Goal: Task Accomplishment & Management: Use online tool/utility

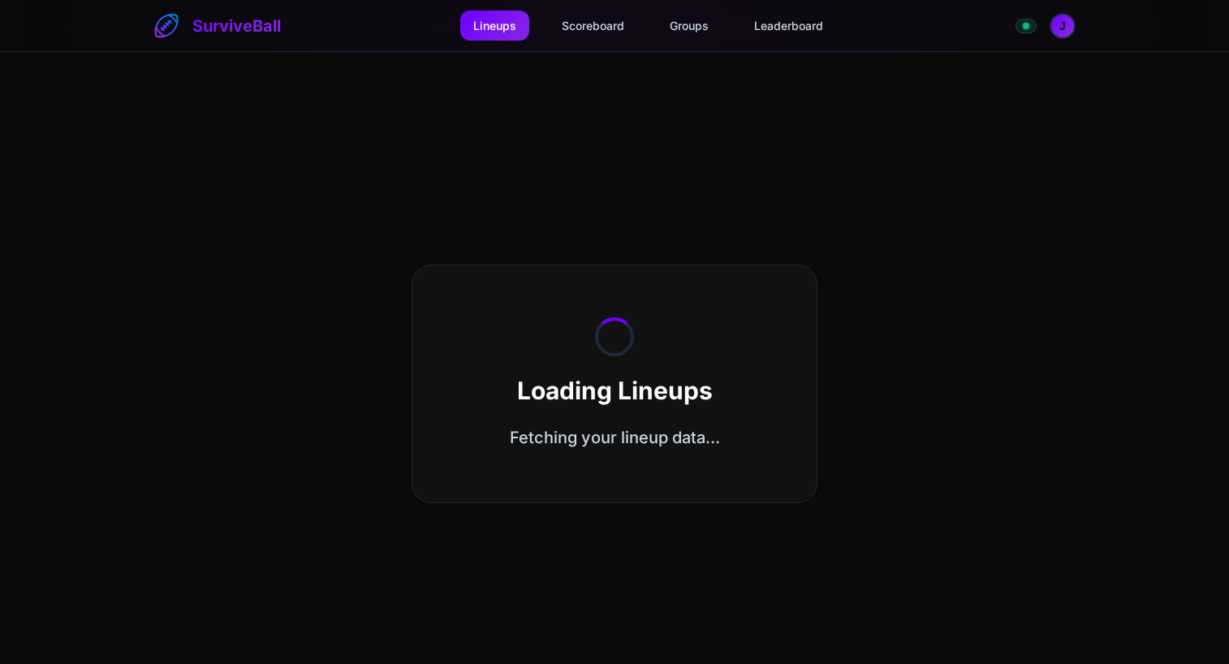
select select "**********"
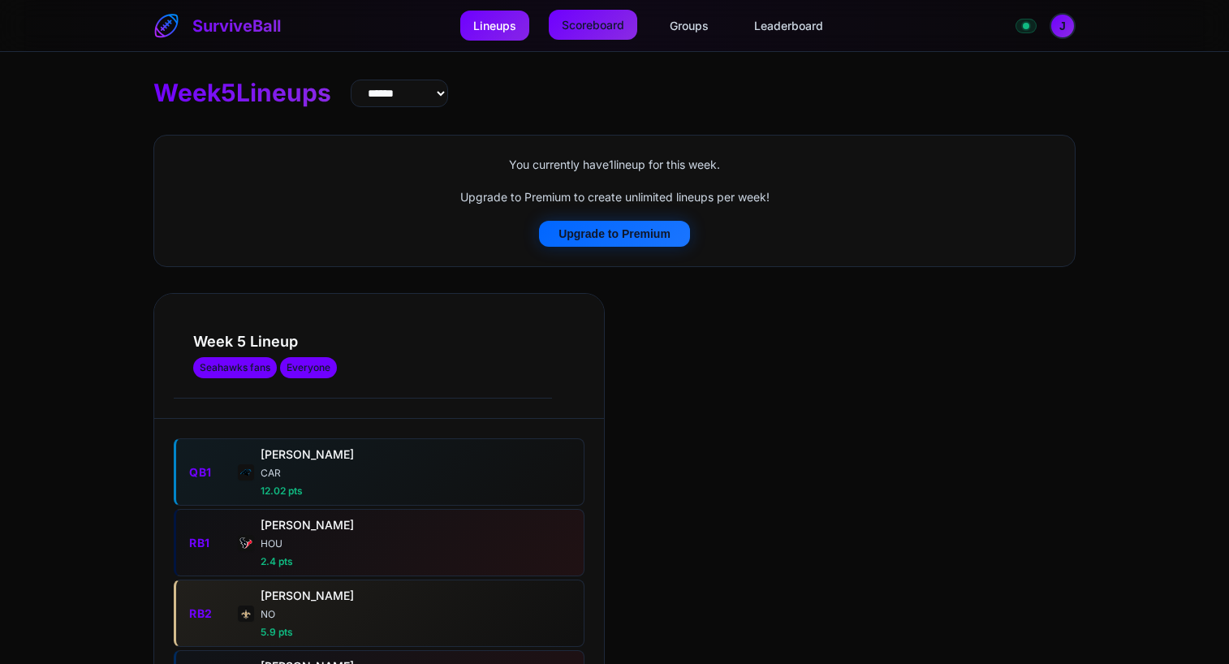
click at [594, 31] on link "Scoreboard" at bounding box center [593, 25] width 88 height 30
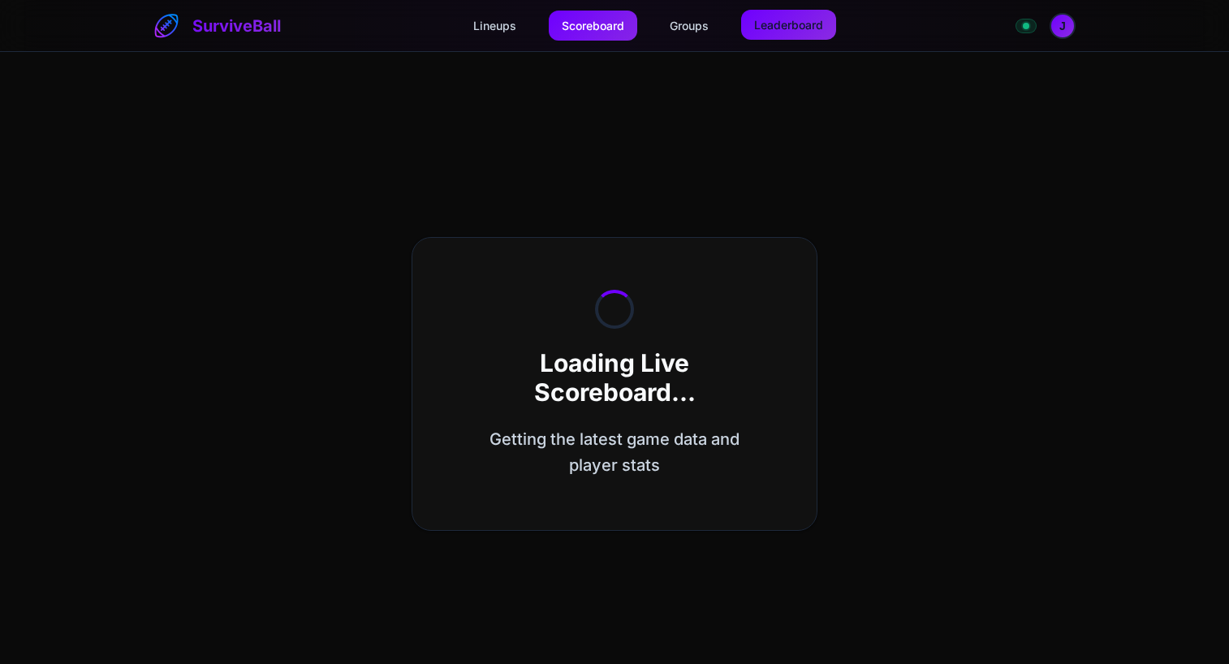
click at [815, 28] on link "Leaderboard" at bounding box center [788, 25] width 95 height 30
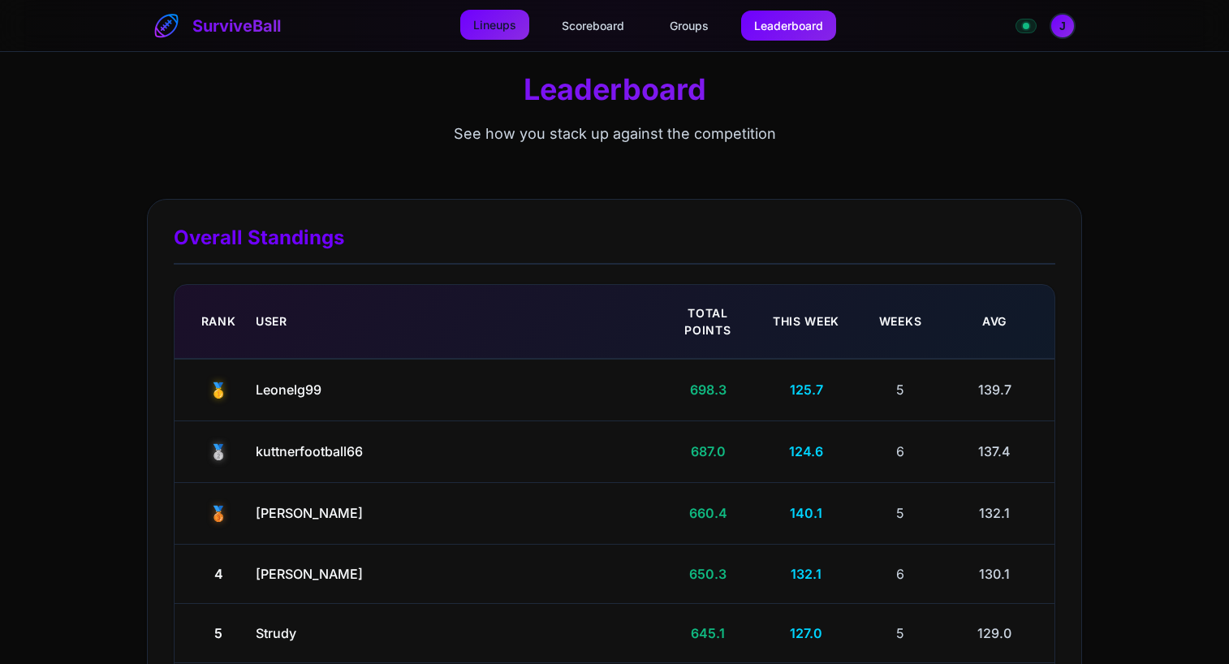
click at [503, 21] on link "Lineups" at bounding box center [494, 25] width 69 height 30
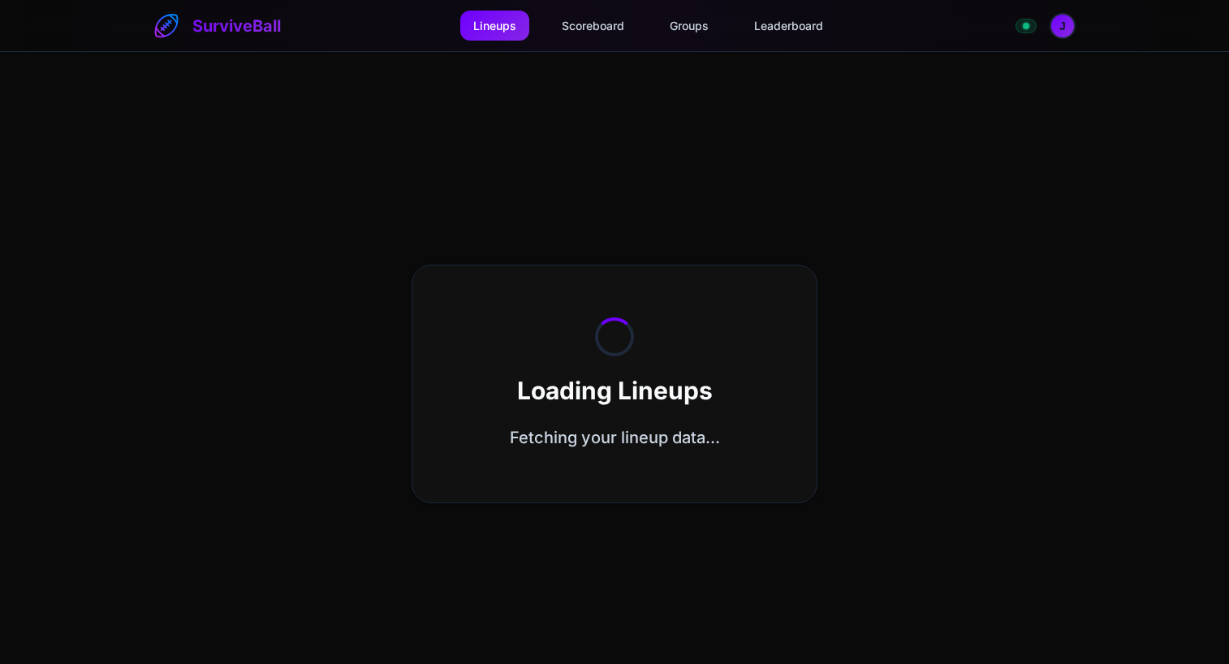
select select "**********"
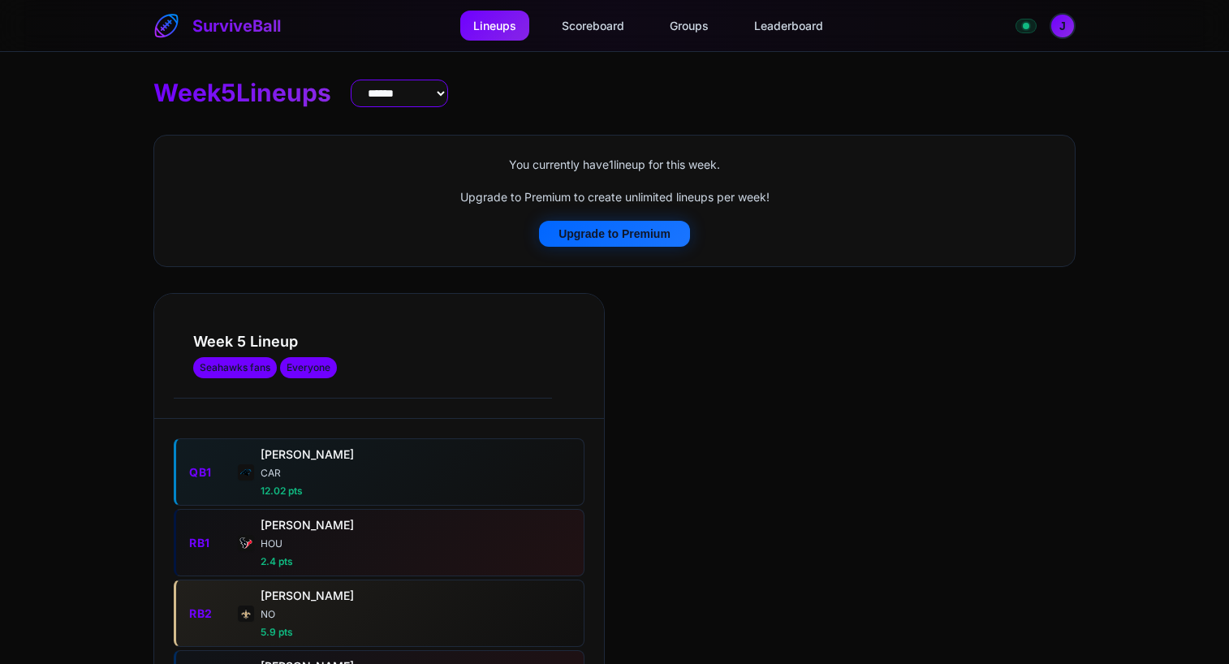
drag, startPoint x: 435, startPoint y: 87, endPoint x: 433, endPoint y: 107, distance: 20.4
click at [435, 87] on select "**** * **** * **** * **** * **** * **** * **** * **** * **** * **** ** **** ** …" at bounding box center [399, 94] width 97 height 28
click at [361, 80] on select "**** * **** * **** * **** * **** * **** * **** * **** * **** * **** ** **** ** …" at bounding box center [399, 94] width 97 height 28
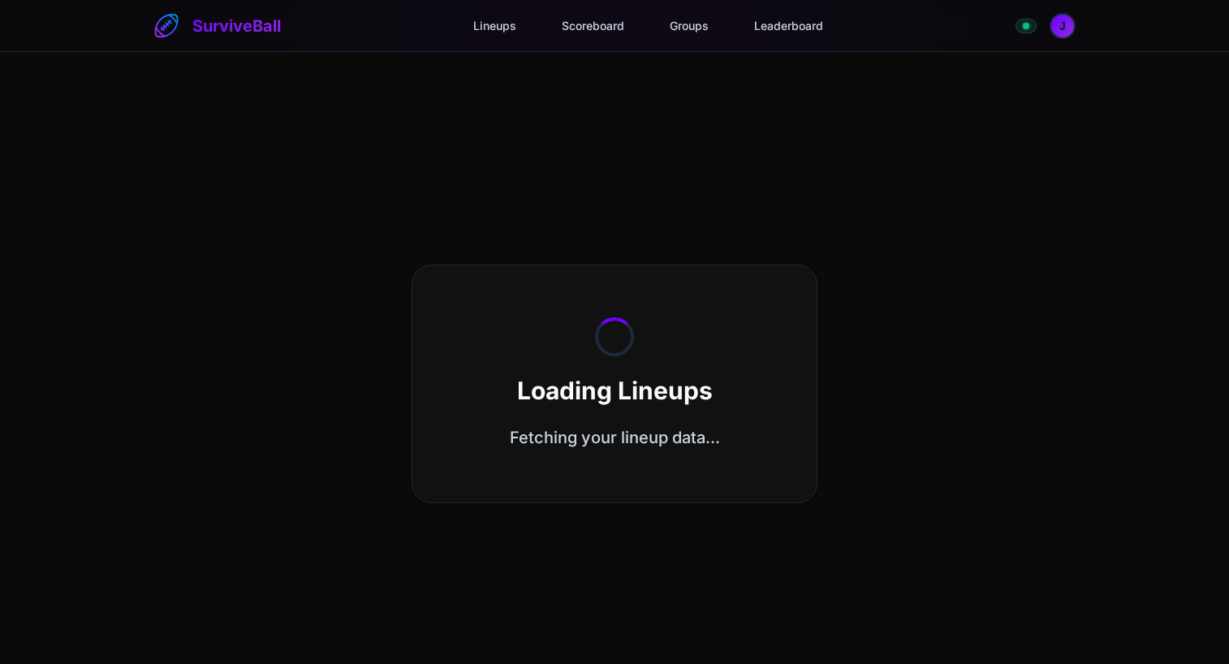
select select "**********"
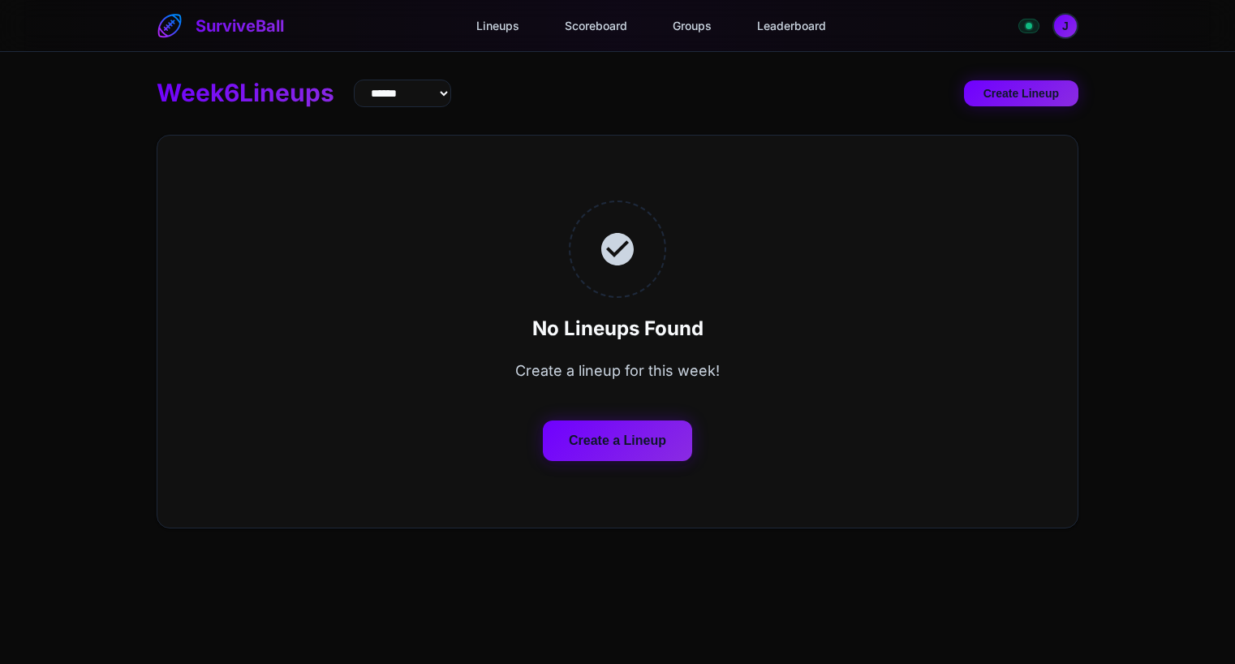
click at [665, 438] on button "Create a Lineup" at bounding box center [617, 440] width 149 height 41
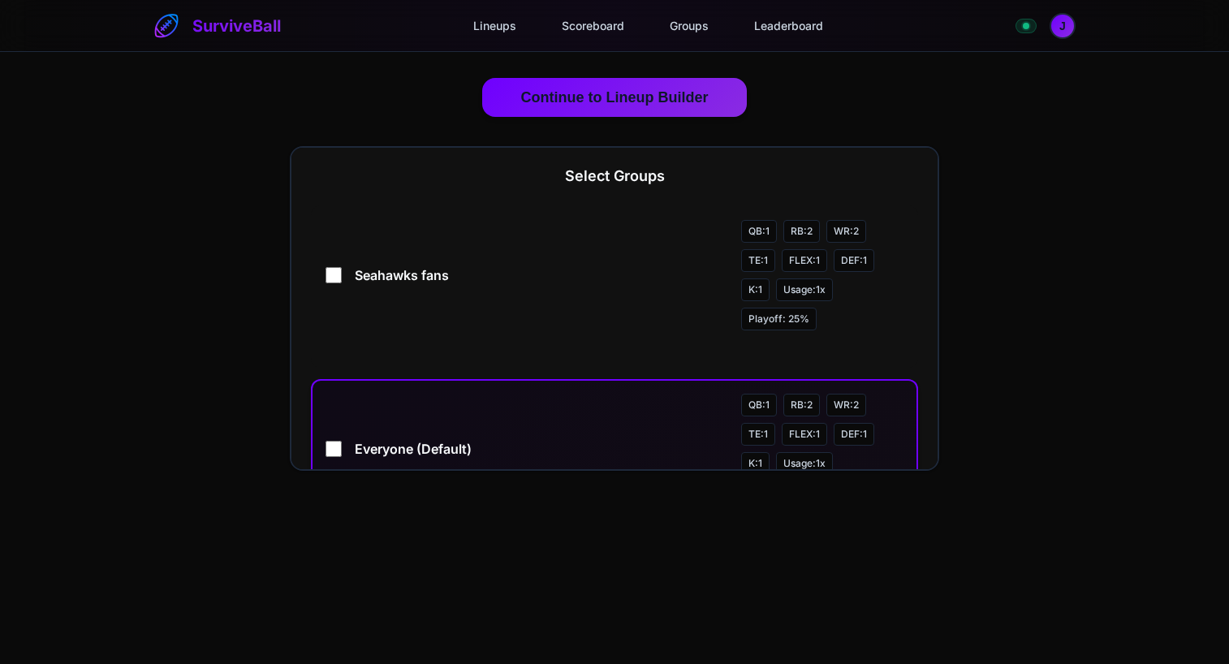
click at [325, 441] on label "Everyone (Default) QB: 1 RB: 2 WR: 2 TE: 1 FLEX: 1 DEF: 1 K: 1 Usage: 1 x Playo…" at bounding box center [614, 460] width 607 height 162
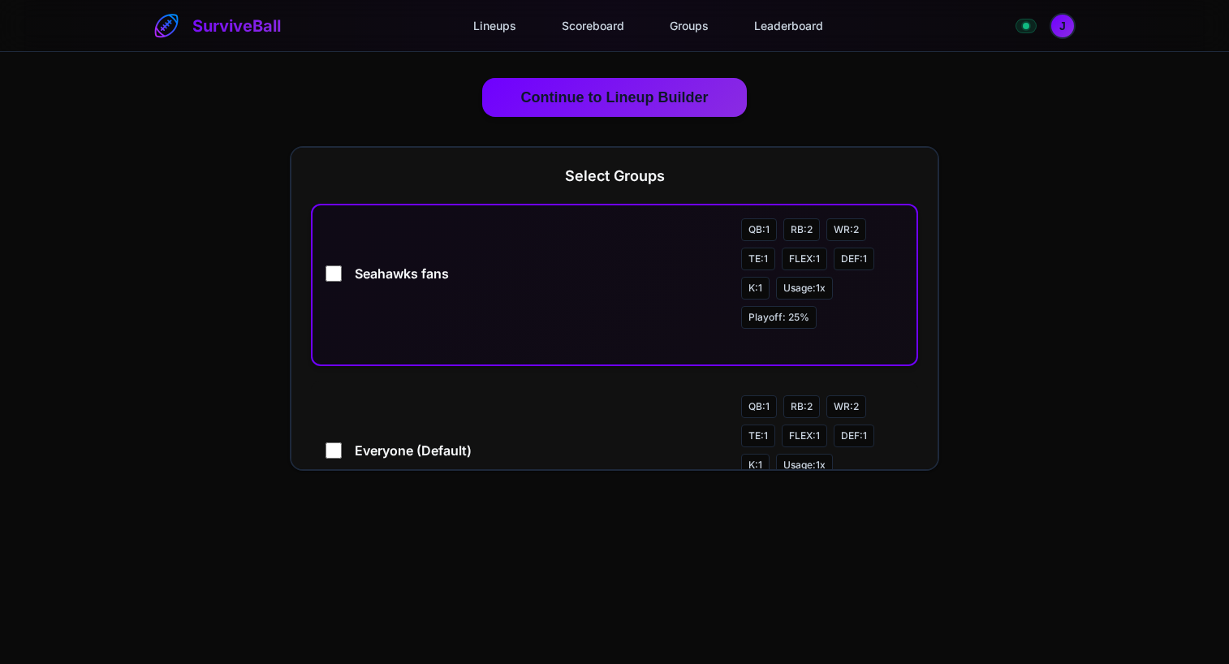
scroll to position [93, 0]
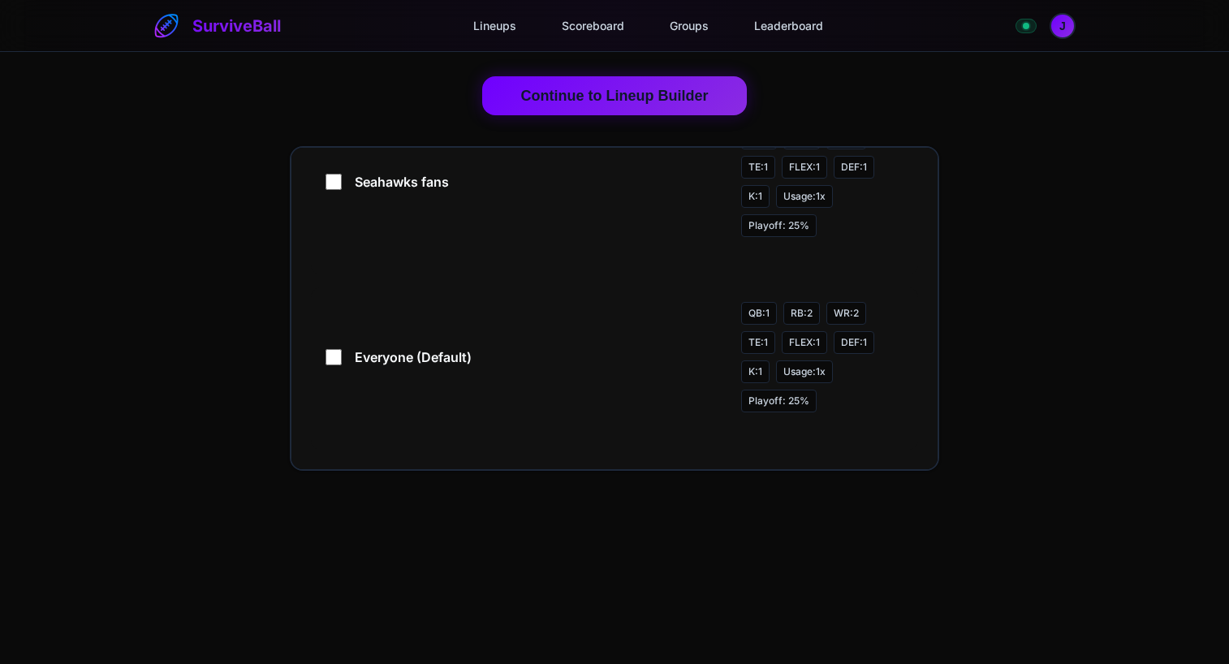
click at [555, 114] on button "Continue to Lineup Builder" at bounding box center [614, 95] width 265 height 39
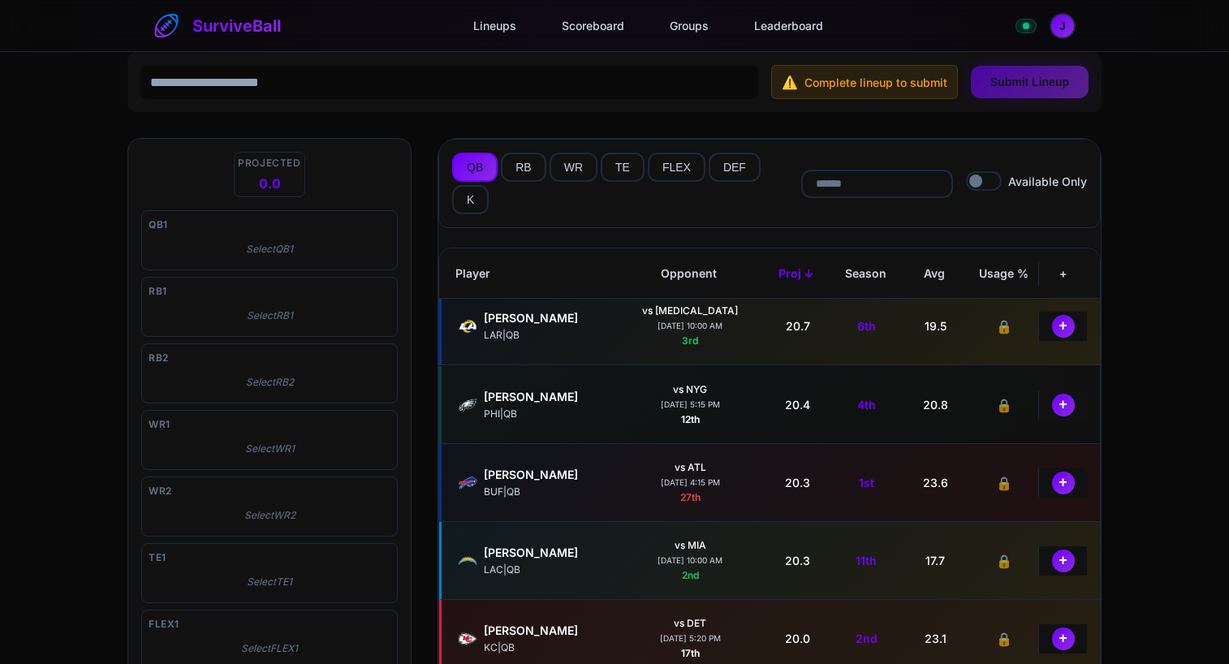
scroll to position [0, 0]
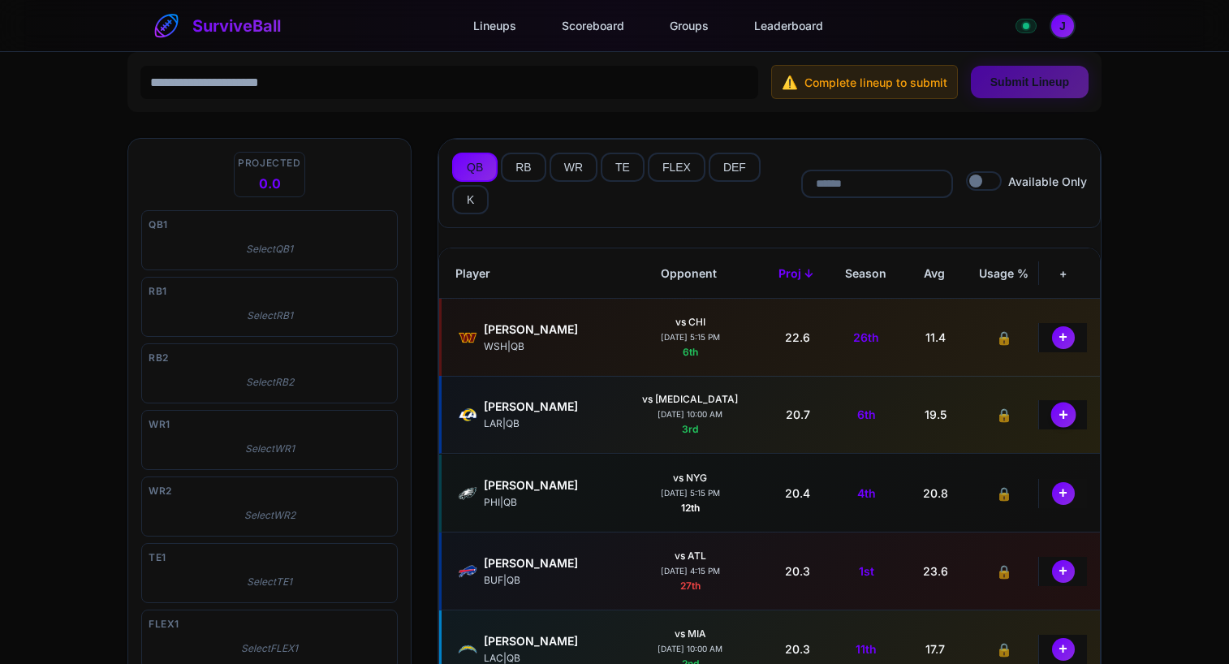
click at [1053, 412] on button "+" at bounding box center [1062, 414] width 25 height 25
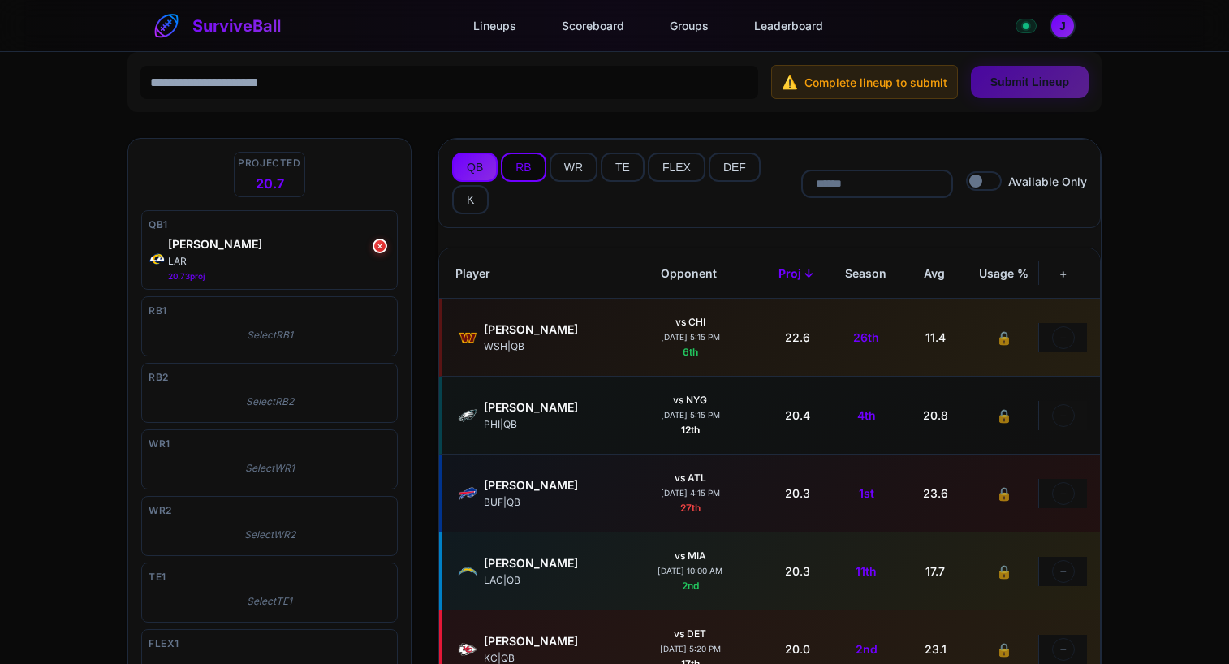
click at [535, 170] on button "RB" at bounding box center [523, 167] width 45 height 29
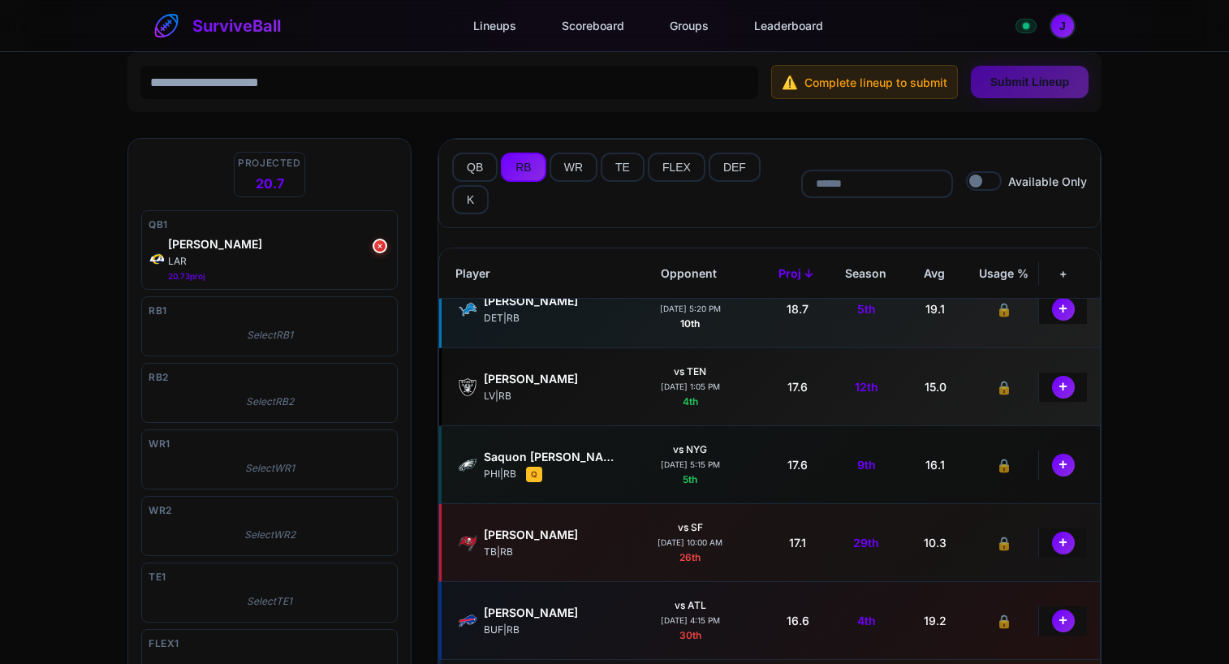
scroll to position [487, 0]
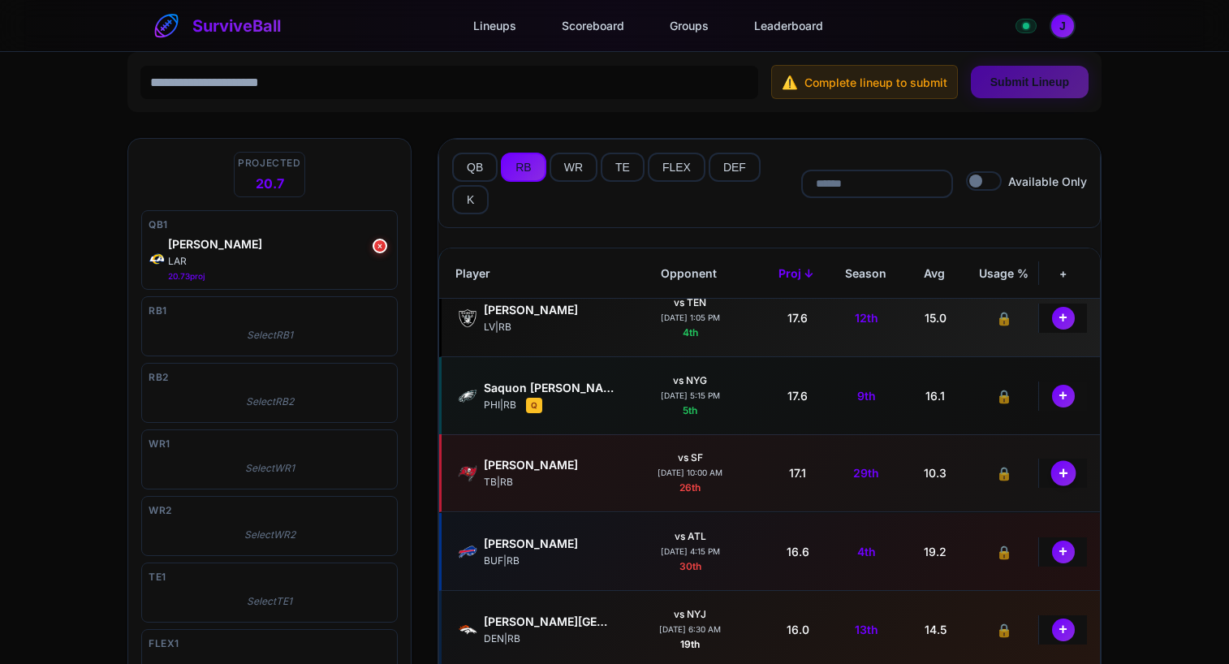
click at [1061, 475] on button "+" at bounding box center [1062, 472] width 25 height 25
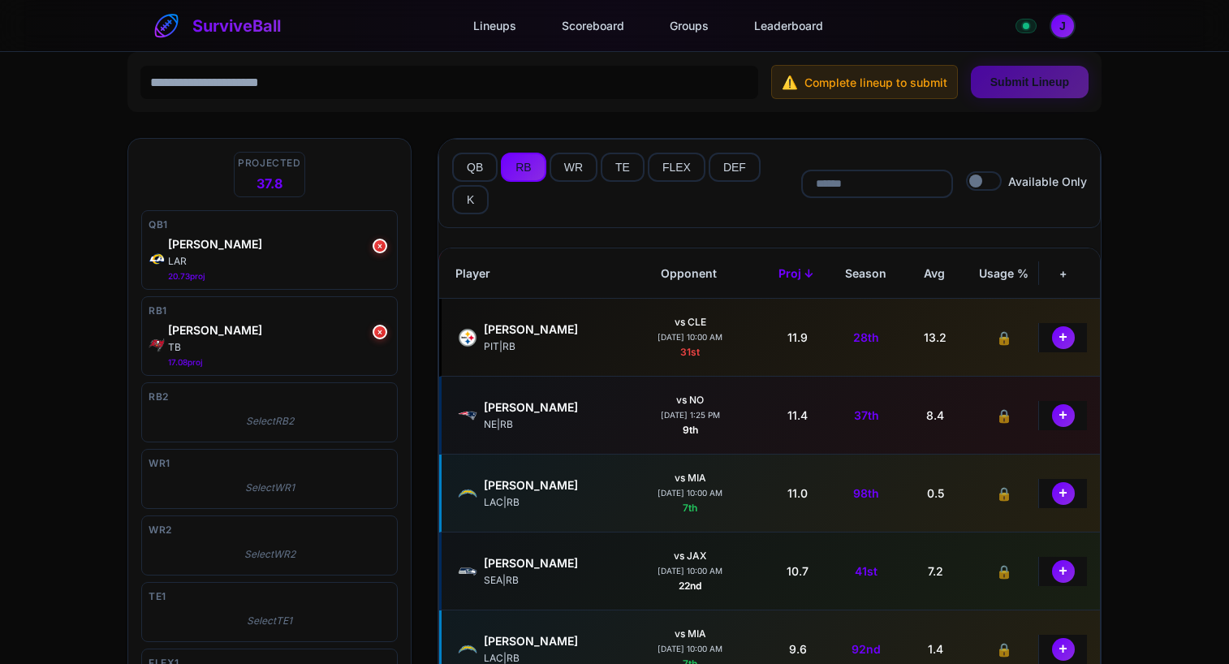
scroll to position [2029, 0]
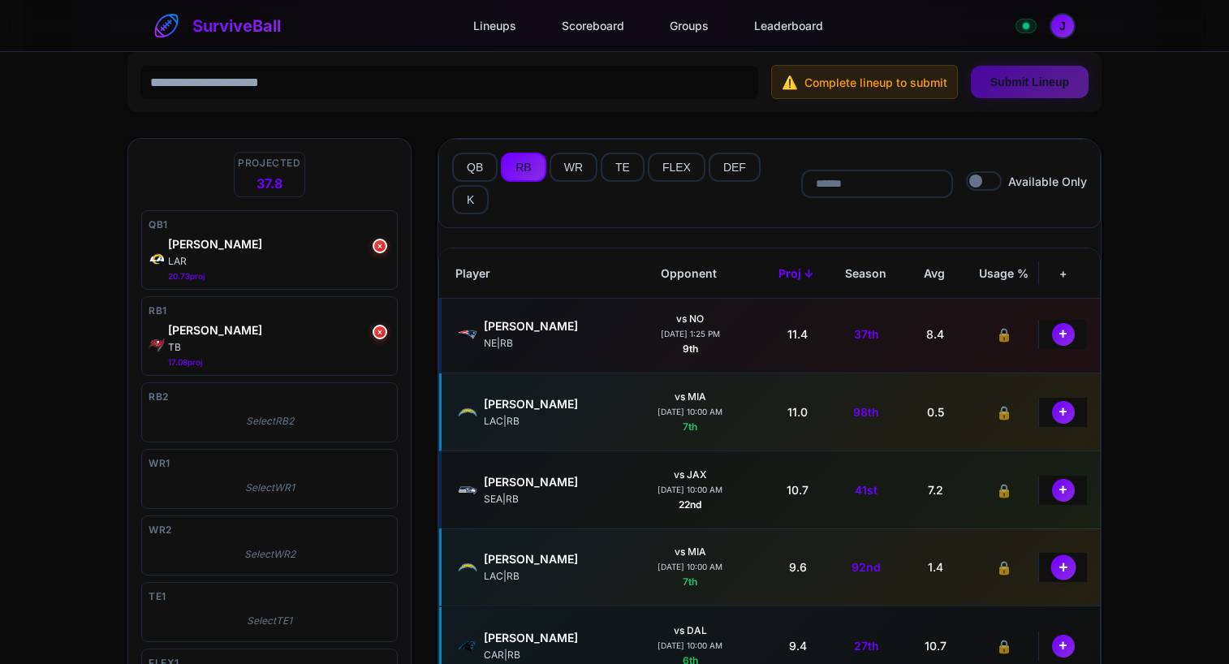
click at [1050, 566] on button "+" at bounding box center [1062, 566] width 25 height 25
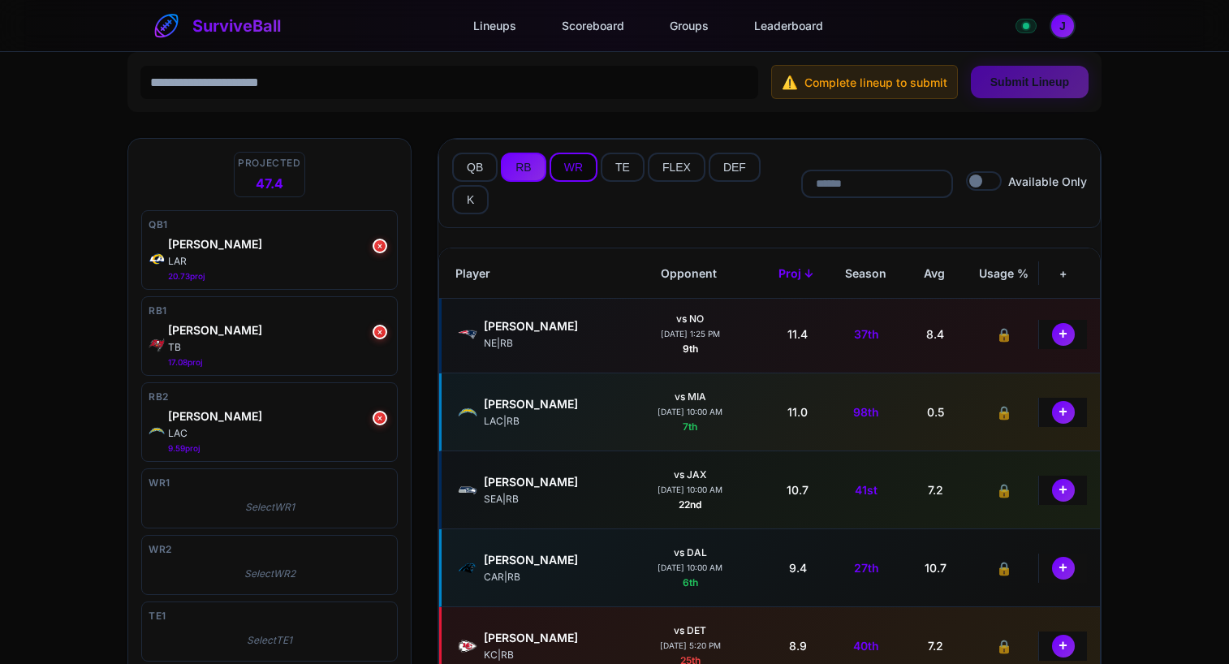
click at [566, 165] on button "WR" at bounding box center [573, 167] width 48 height 29
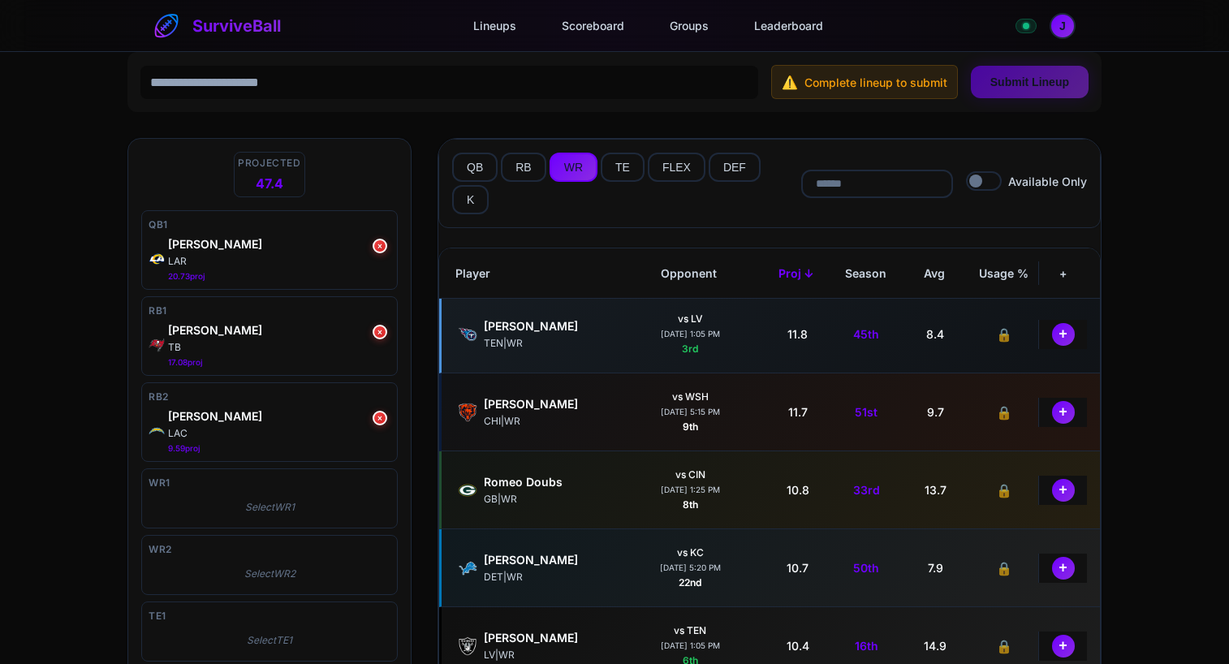
scroll to position [0, 0]
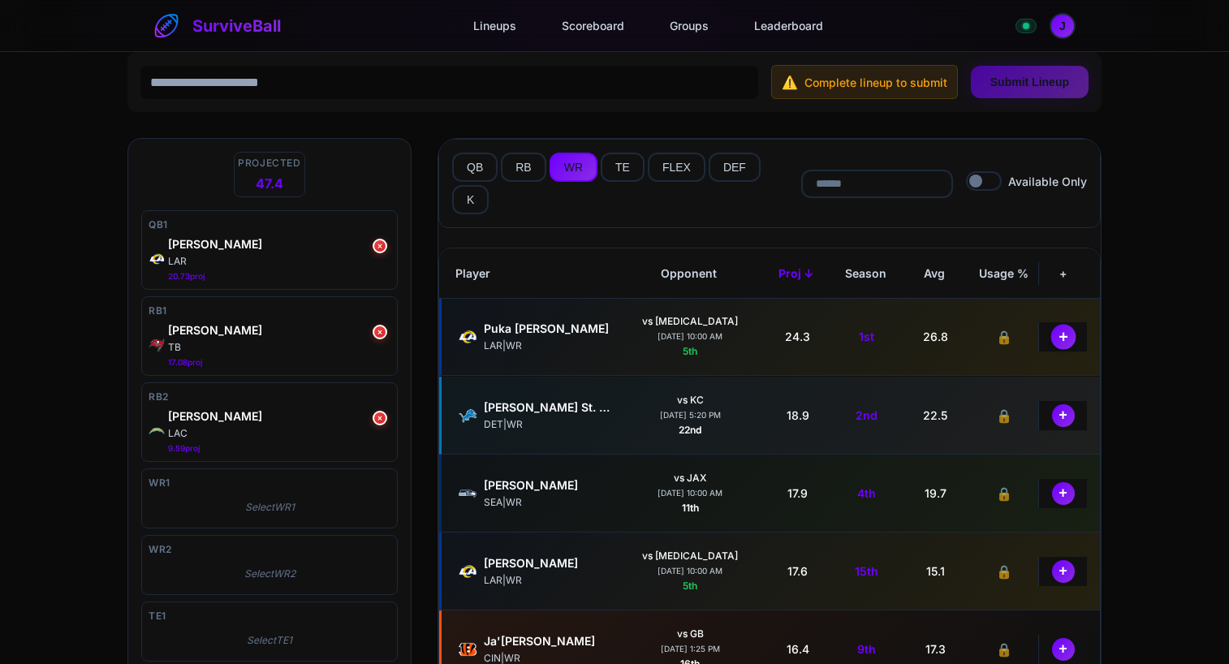
click at [1059, 335] on button "+" at bounding box center [1062, 336] width 25 height 25
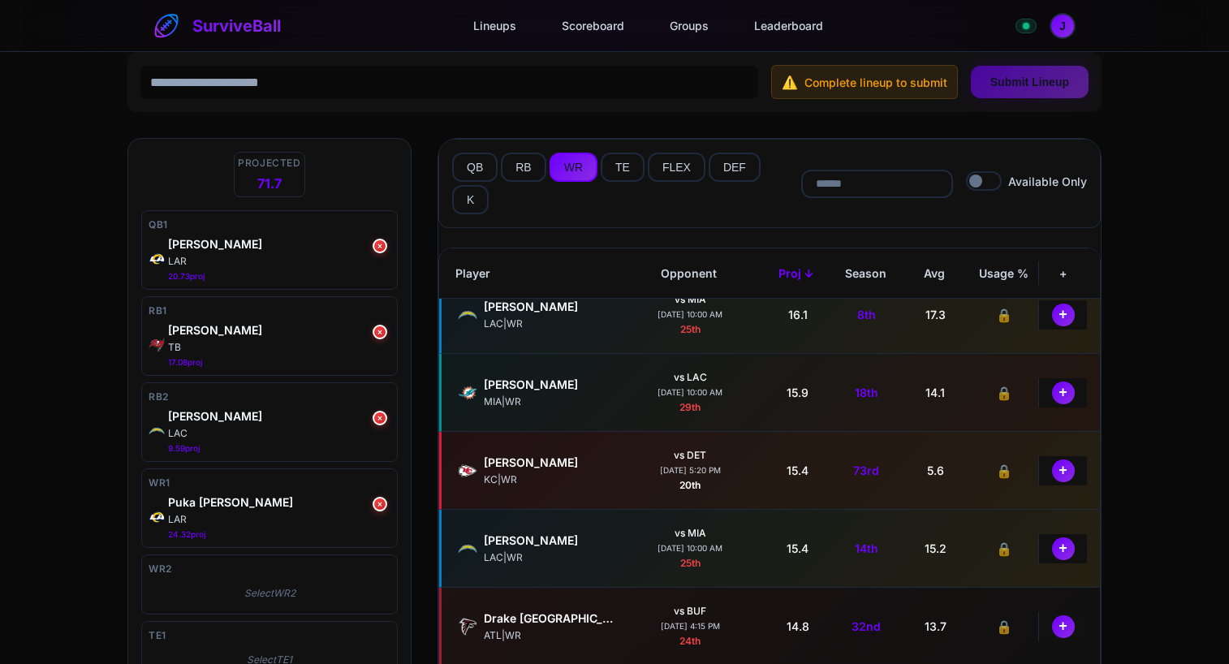
scroll to position [487, 0]
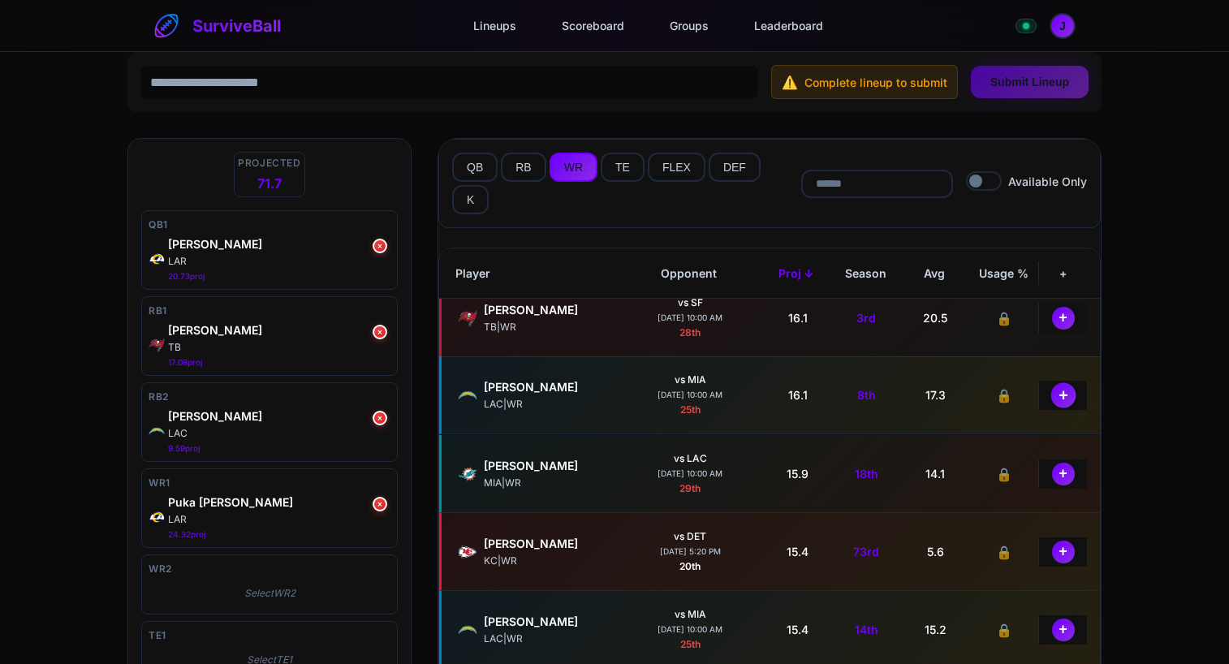
click at [1062, 398] on button "+" at bounding box center [1062, 394] width 25 height 25
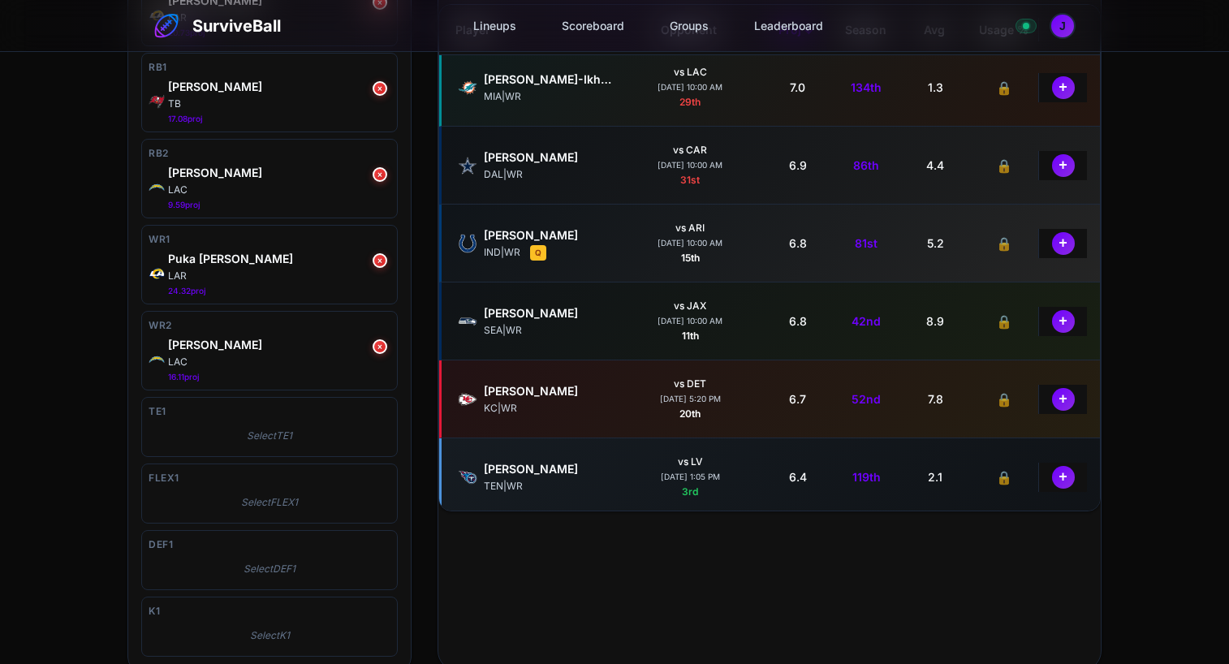
scroll to position [3895, 0]
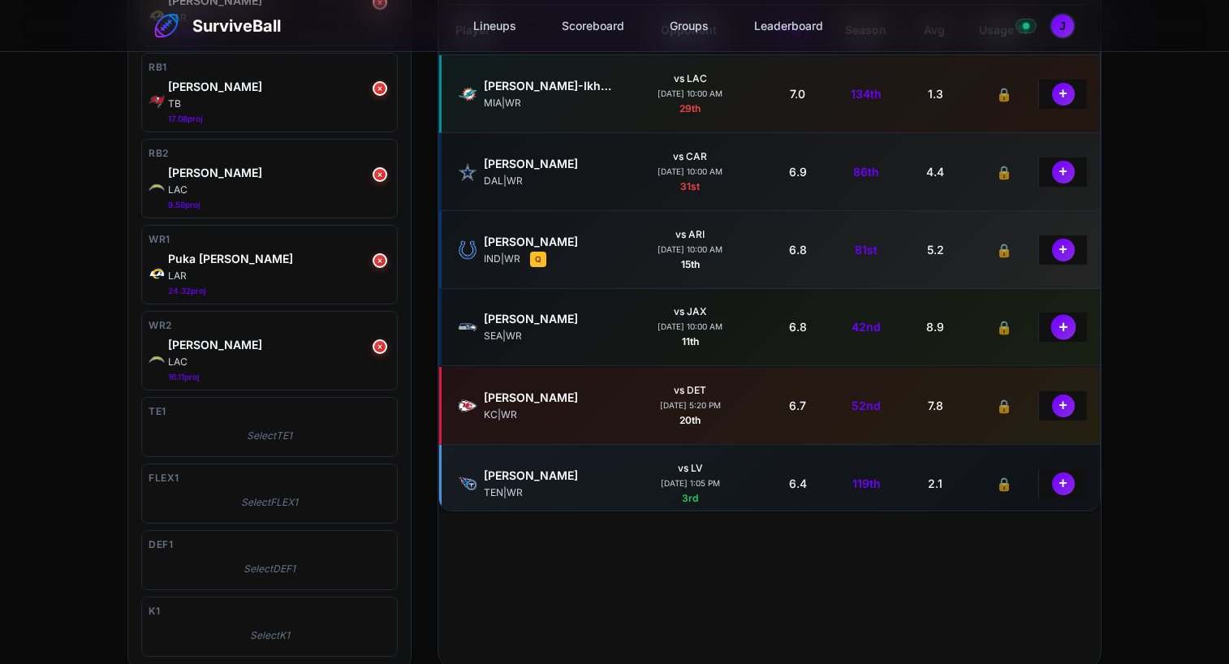
click at [1050, 331] on button "+" at bounding box center [1062, 326] width 25 height 25
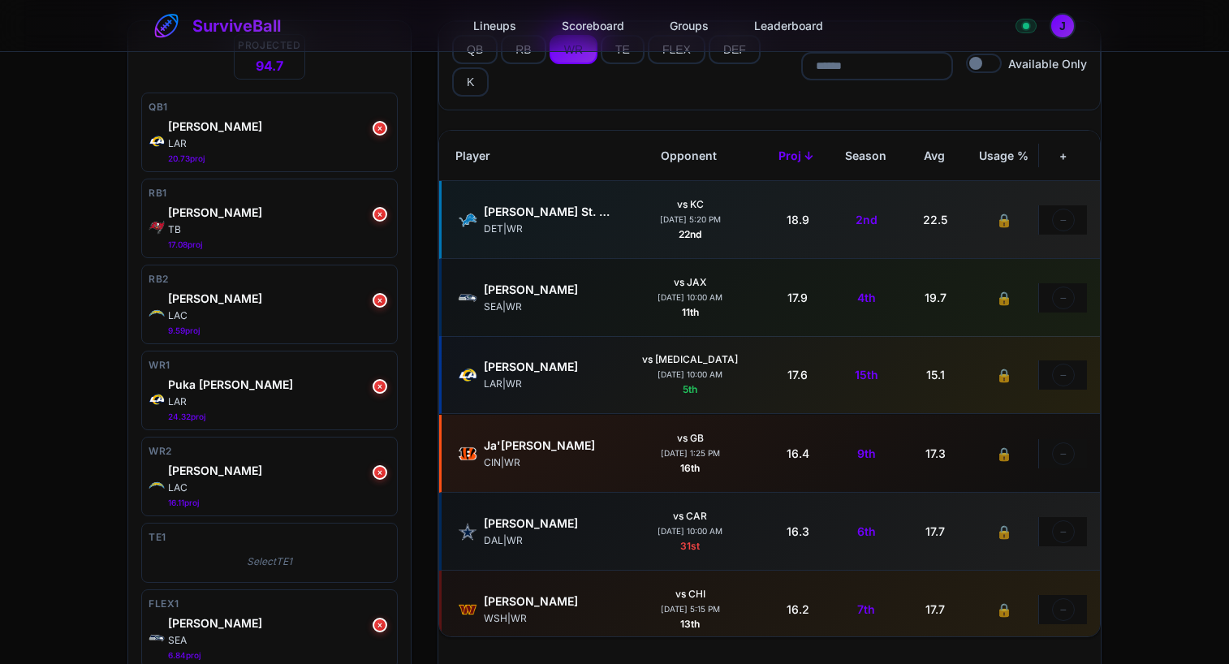
scroll to position [0, 0]
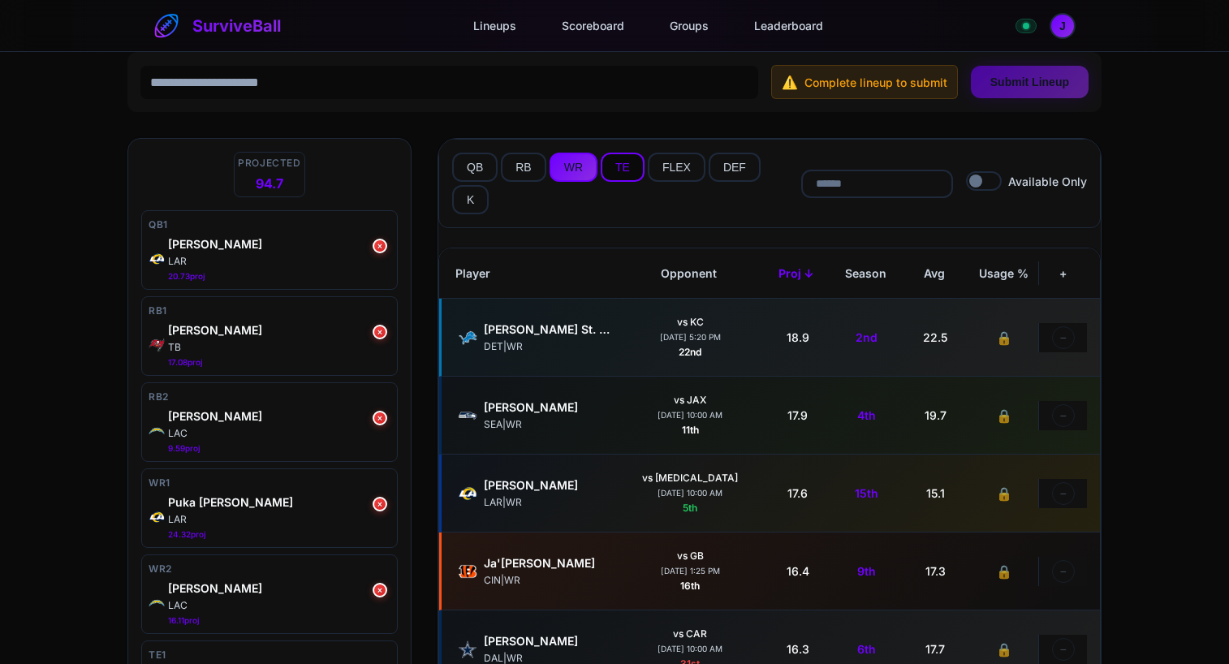
click at [618, 174] on button "TE" at bounding box center [623, 167] width 44 height 29
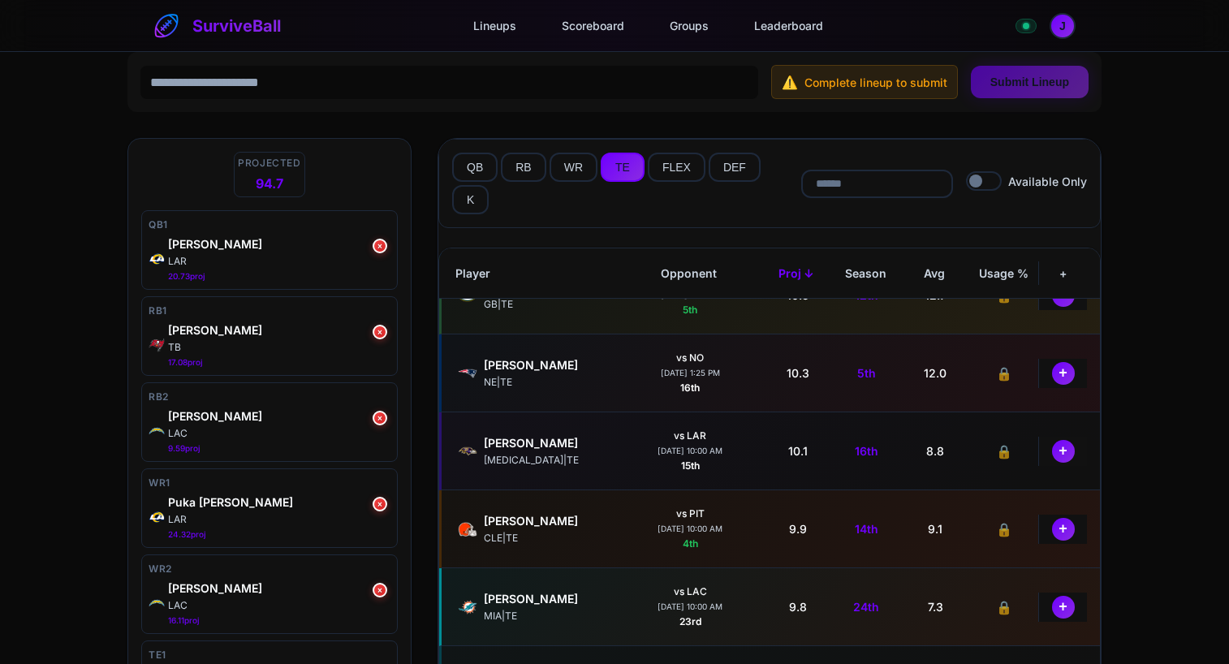
scroll to position [406, 0]
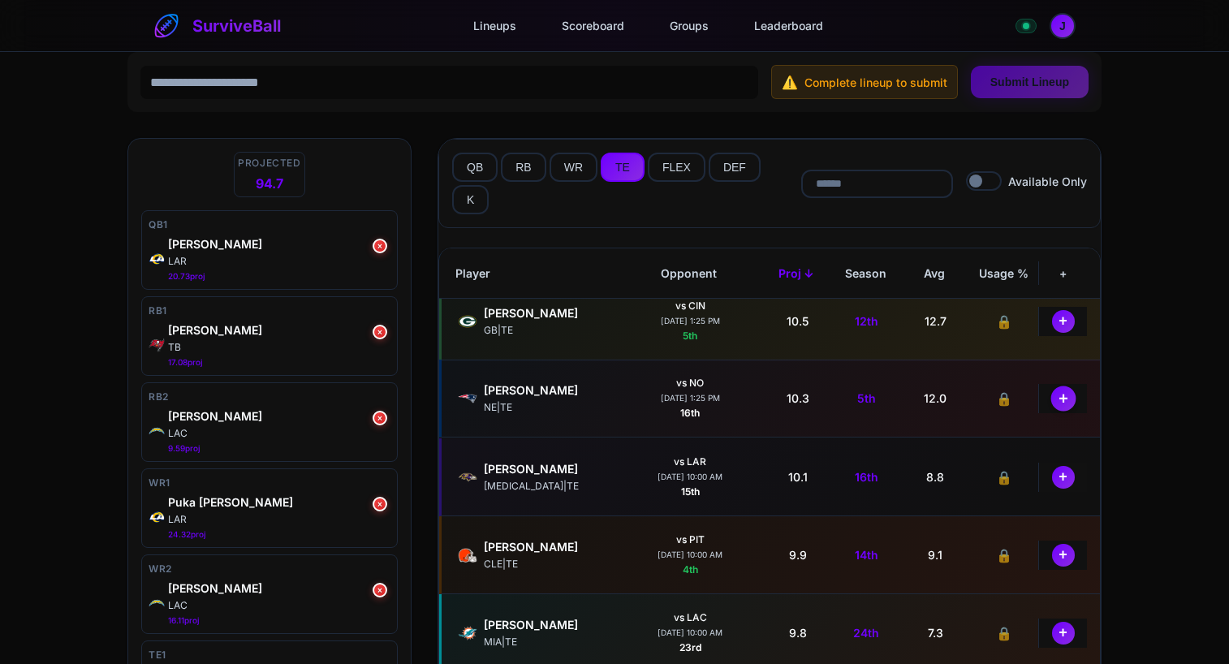
click at [1051, 400] on button "+" at bounding box center [1062, 397] width 25 height 25
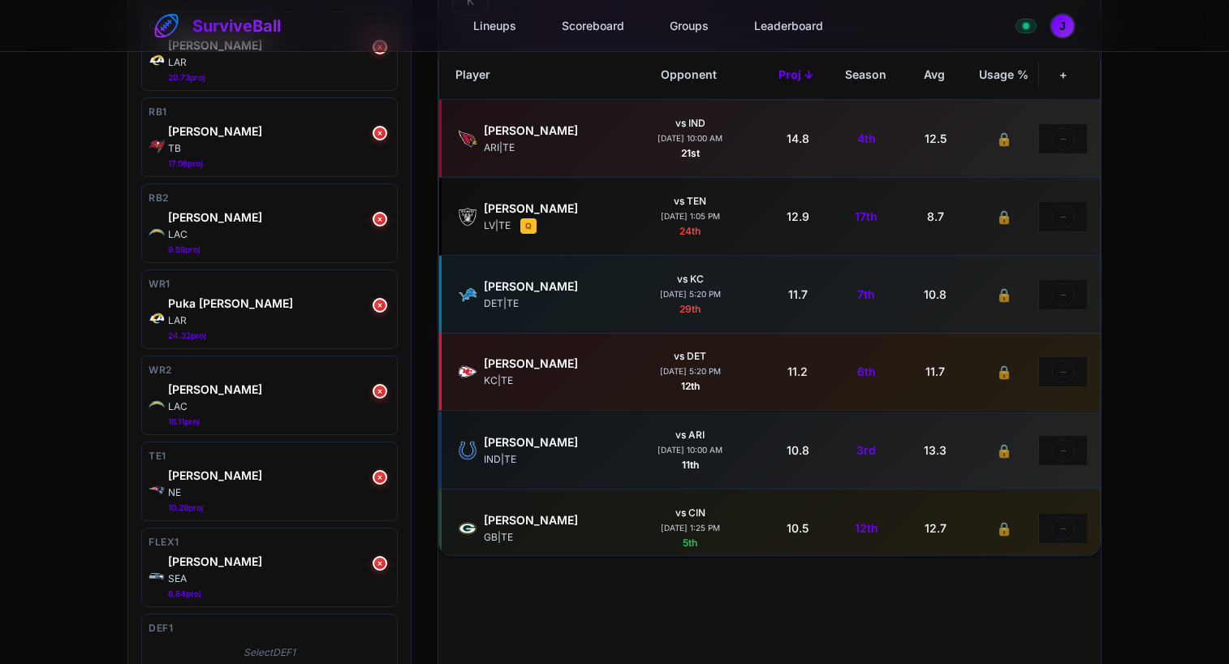
scroll to position [0, 0]
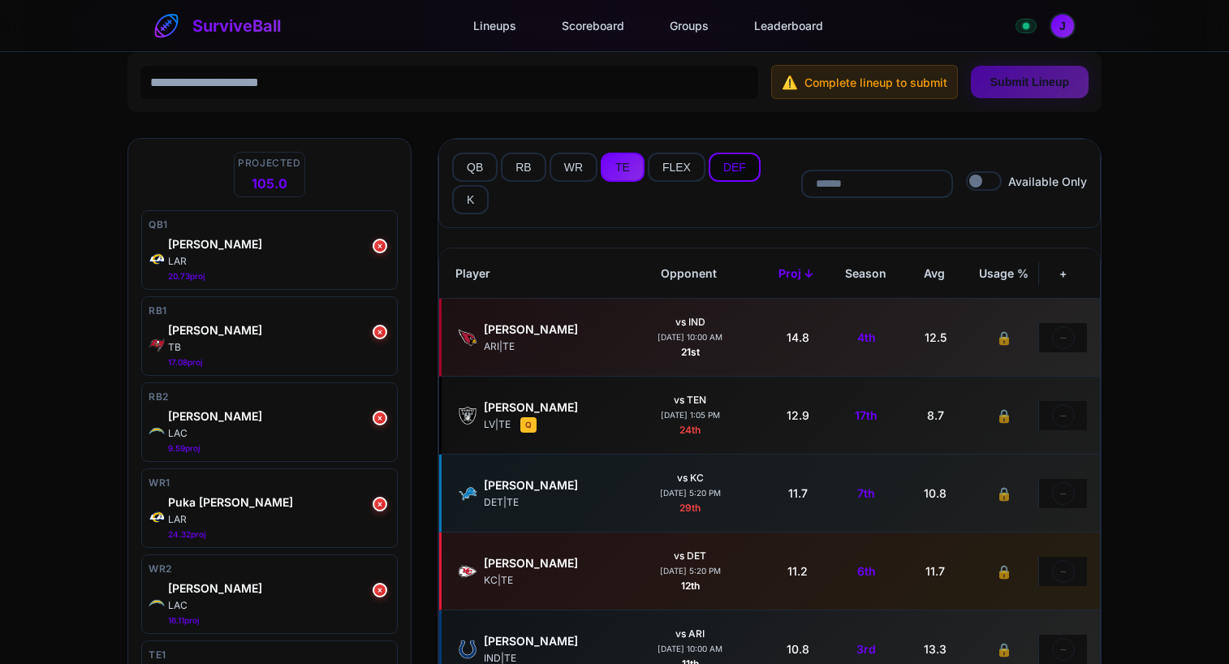
click at [719, 166] on button "DEF" at bounding box center [734, 167] width 52 height 29
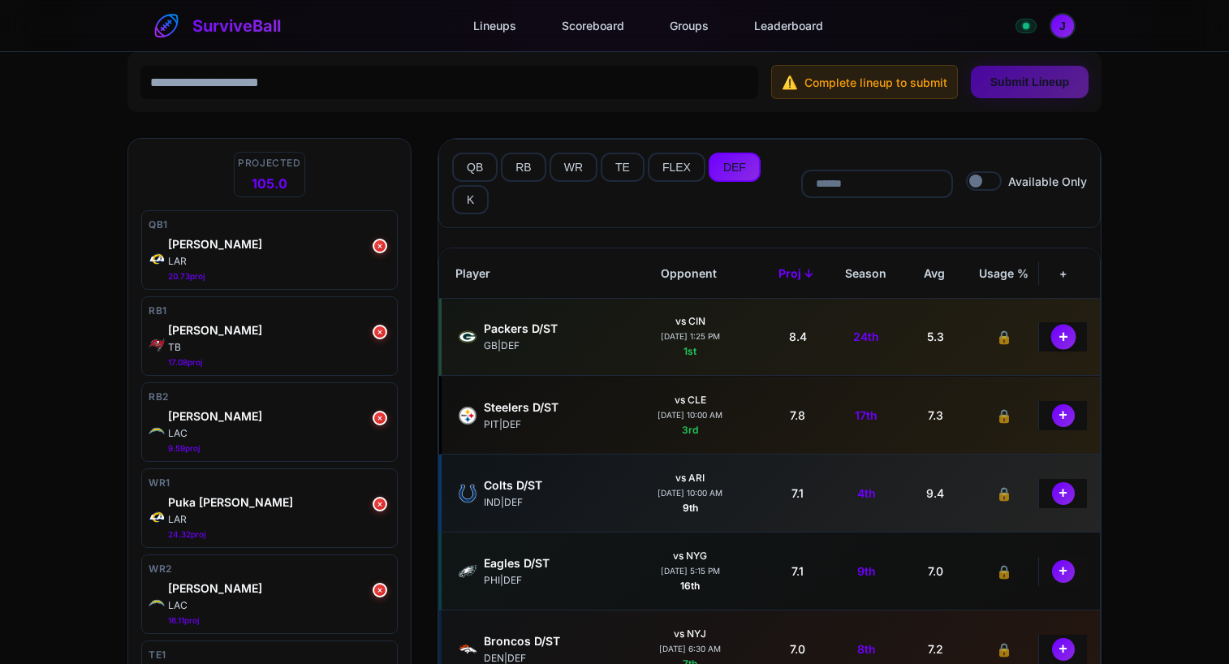
click at [1057, 335] on button "+" at bounding box center [1062, 336] width 25 height 25
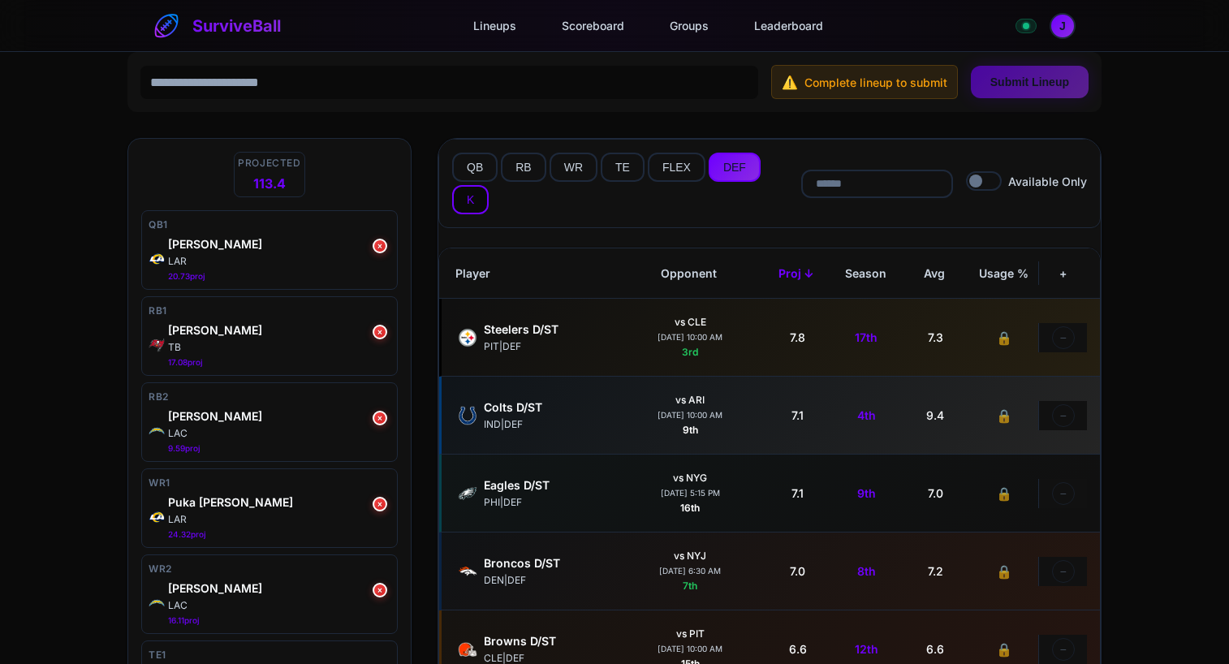
click at [467, 206] on button "K" at bounding box center [470, 199] width 37 height 29
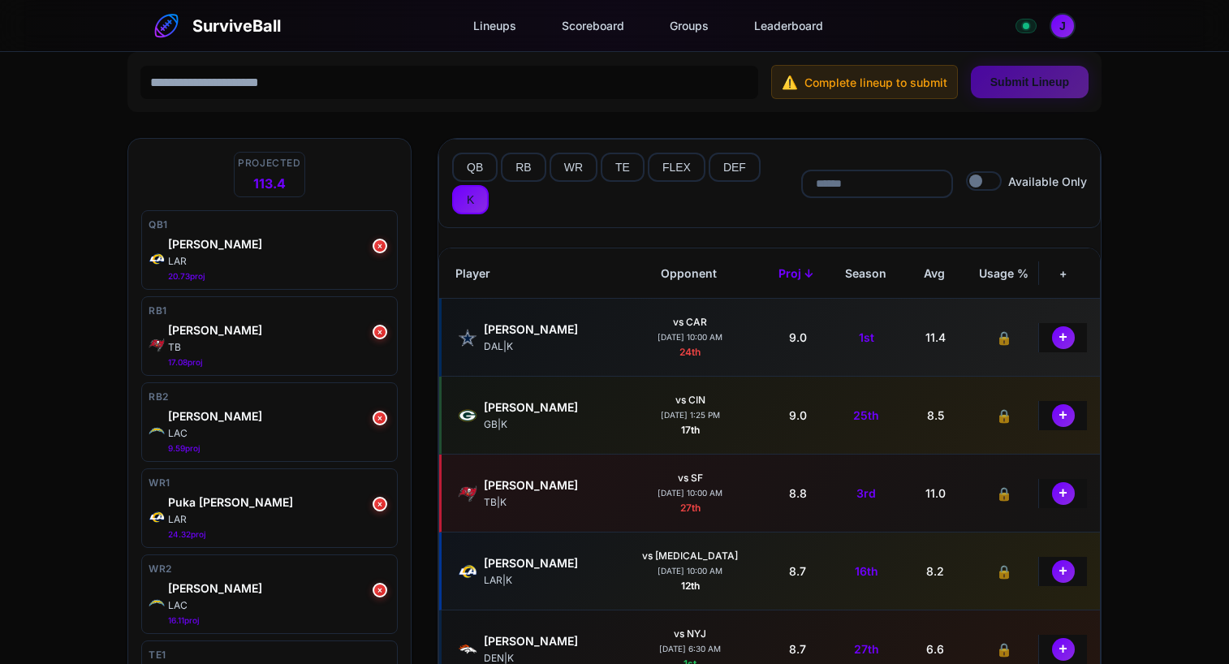
scroll to position [81, 0]
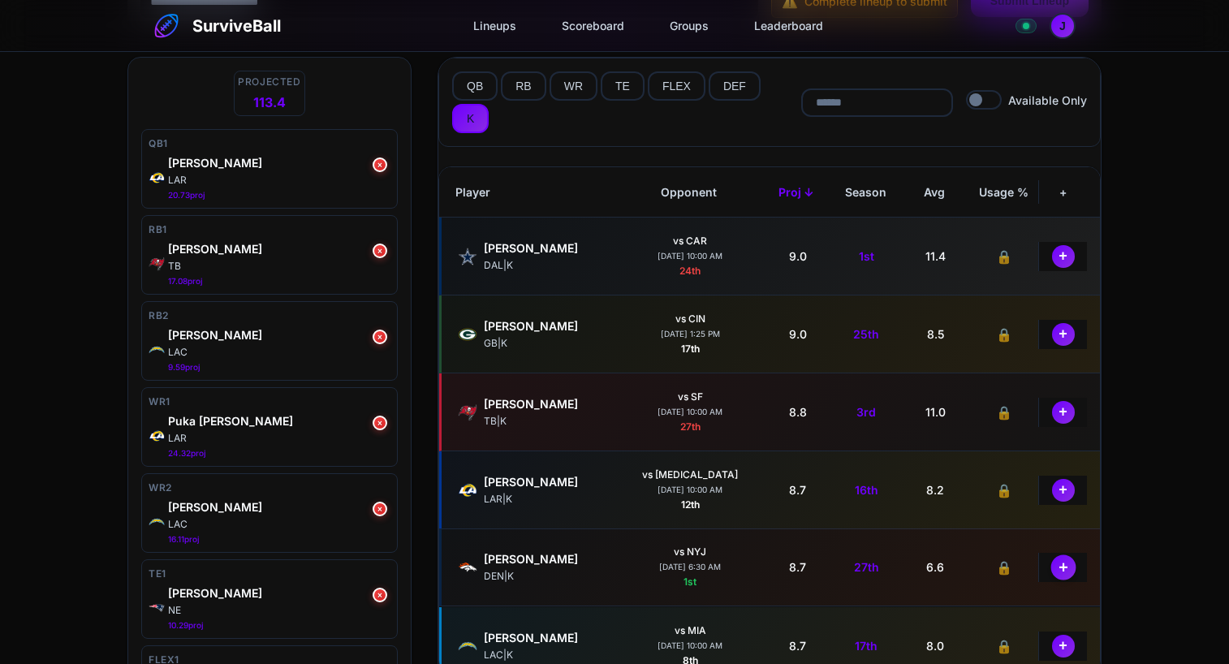
click at [1056, 568] on button "+" at bounding box center [1062, 566] width 25 height 25
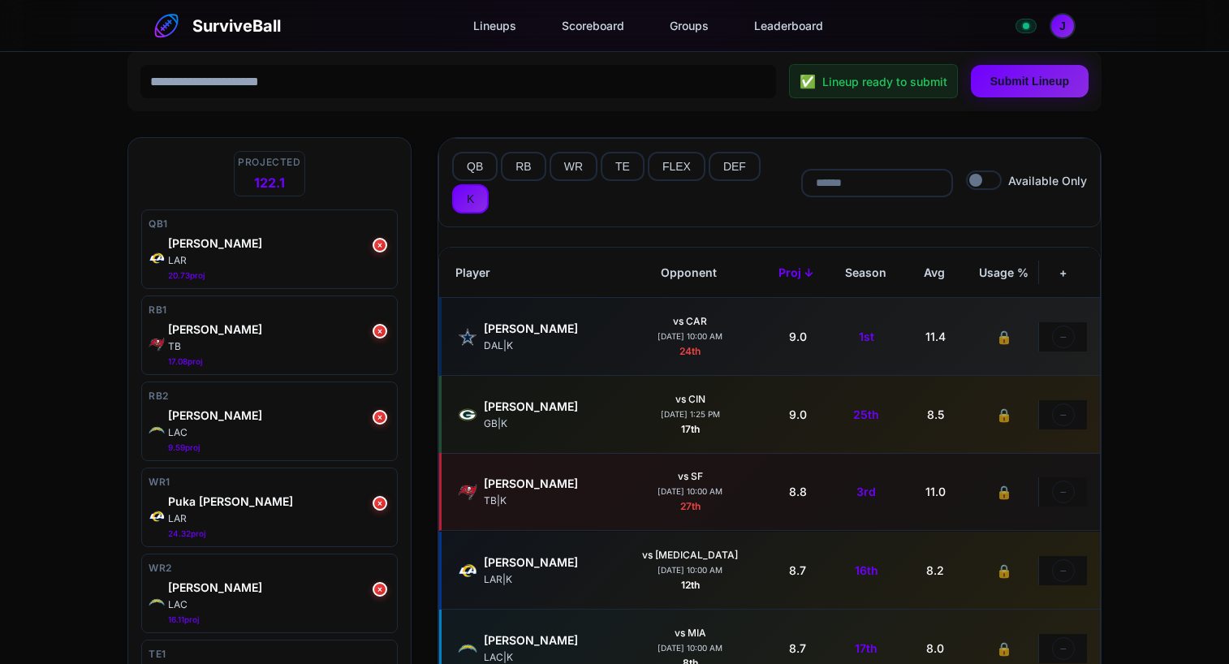
scroll to position [0, 0]
click at [1014, 82] on button "Submit Lineup" at bounding box center [1030, 80] width 118 height 32
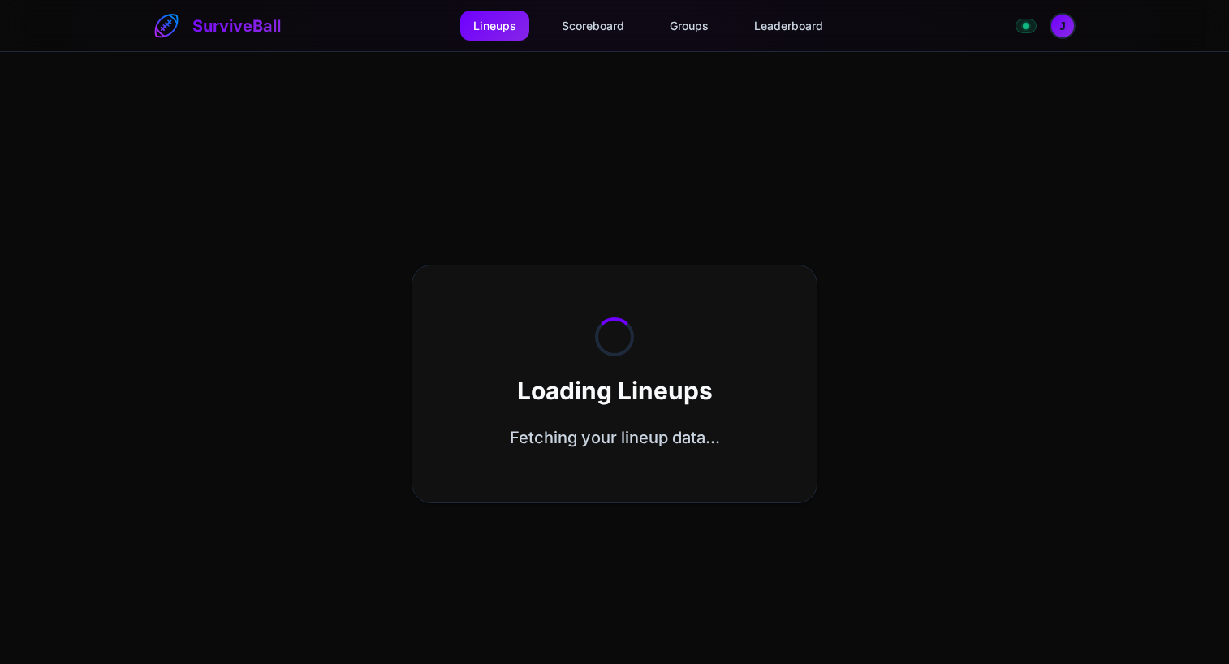
select select "**********"
